Goal: Transaction & Acquisition: Purchase product/service

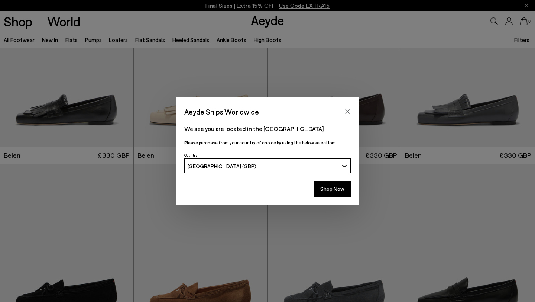
scroll to position [69, 0]
click at [348, 107] on button "Close" at bounding box center [347, 111] width 11 height 11
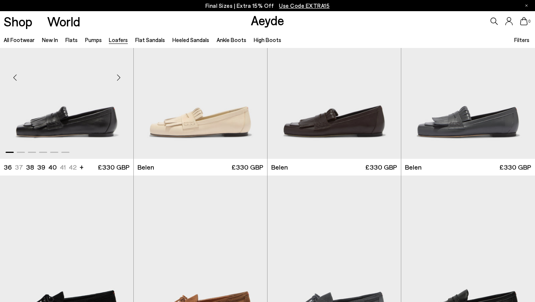
scroll to position [56, 0]
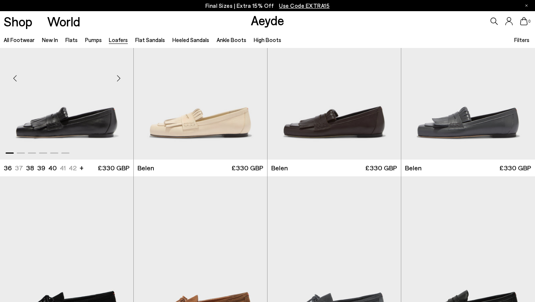
click at [119, 82] on div "Next slide" at bounding box center [118, 78] width 22 height 22
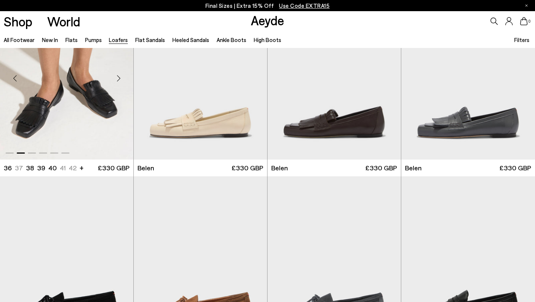
click at [119, 82] on div "Next slide" at bounding box center [118, 78] width 22 height 22
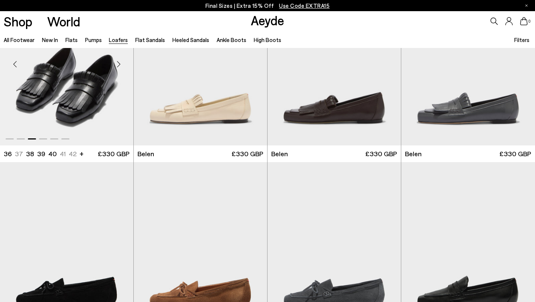
scroll to position [66, 0]
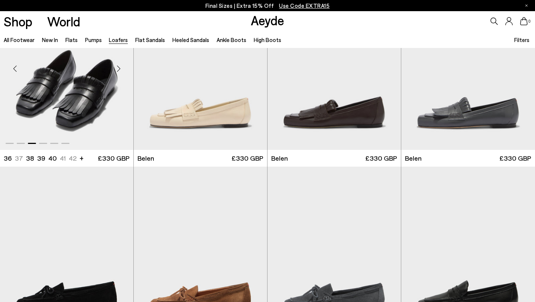
click at [119, 72] on div "Next slide" at bounding box center [118, 69] width 22 height 22
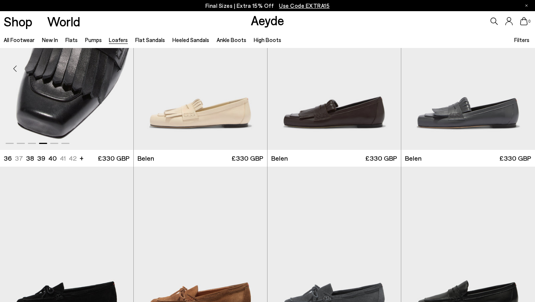
click at [119, 72] on div "Next slide" at bounding box center [118, 69] width 22 height 22
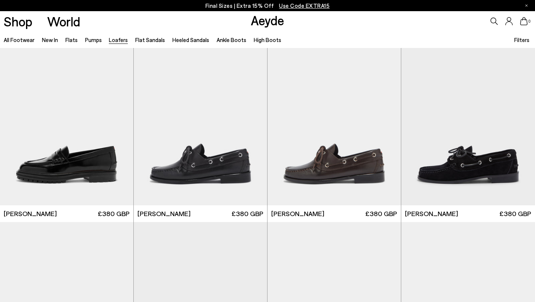
scroll to position [717, 0]
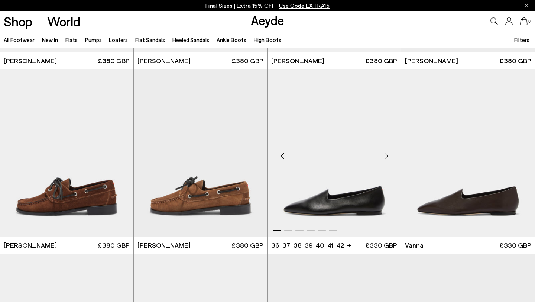
click at [374, 163] on img "1 / 6" at bounding box center [334, 153] width 133 height 168
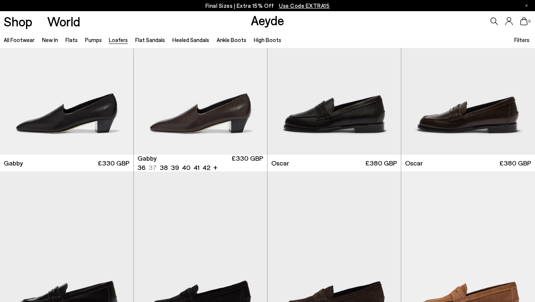
scroll to position [981, 0]
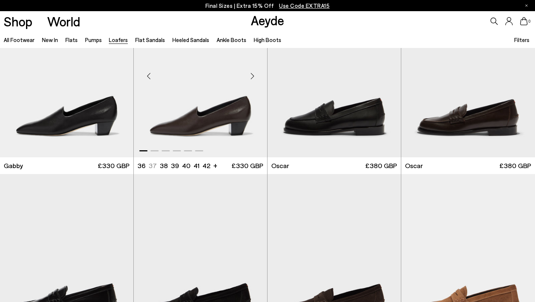
click at [250, 79] on div "Next slide" at bounding box center [252, 76] width 22 height 22
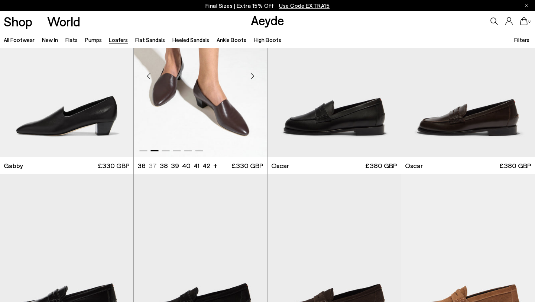
click at [250, 79] on div "Next slide" at bounding box center [252, 76] width 22 height 22
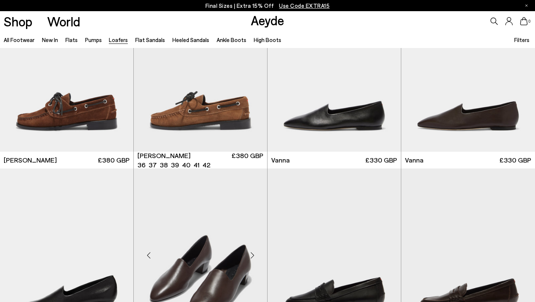
scroll to position [801, 0]
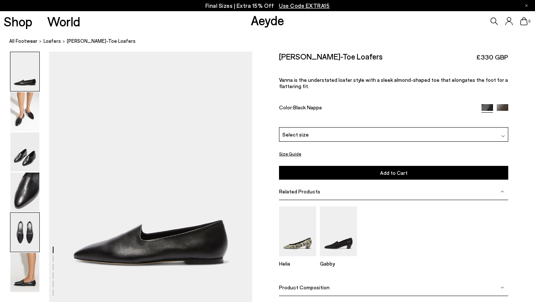
click at [29, 244] on img at bounding box center [24, 232] width 29 height 39
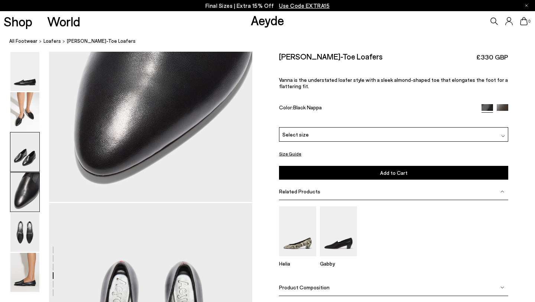
scroll to position [1069, 0]
